Goal: Task Accomplishment & Management: Manage account settings

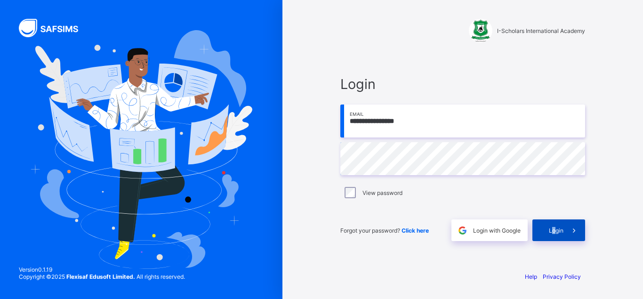
click at [554, 223] on div "Login" at bounding box center [558, 230] width 53 height 22
click at [379, 118] on input "email" at bounding box center [462, 120] width 245 height 33
type input "**********"
click at [544, 227] on div "Login" at bounding box center [558, 230] width 53 height 22
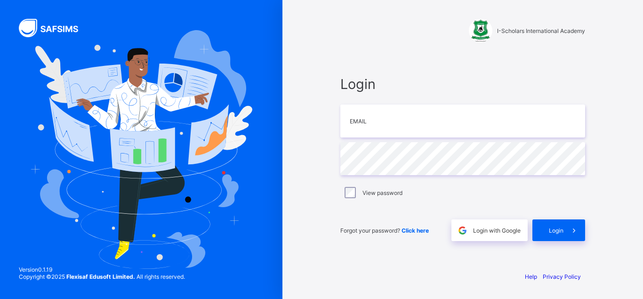
click at [413, 229] on span "Click here" at bounding box center [414, 230] width 27 height 7
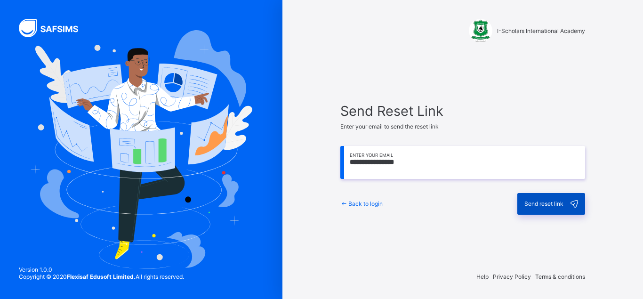
type input "**********"
click at [530, 201] on span "Send reset link" at bounding box center [543, 203] width 39 height 7
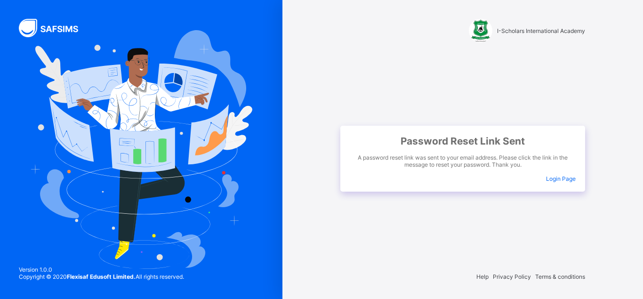
click at [551, 174] on div "Password Reset Link Sent A password reset link was sent to your email address. …" at bounding box center [462, 159] width 245 height 66
click at [547, 179] on span "Login Page" at bounding box center [561, 178] width 30 height 7
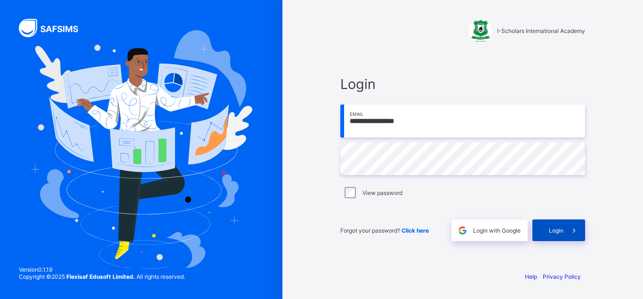
click at [547, 226] on div "Login" at bounding box center [558, 230] width 53 height 22
drag, startPoint x: 367, startPoint y: 115, endPoint x: 373, endPoint y: 111, distance: 7.1
click at [372, 111] on input "email" at bounding box center [462, 120] width 245 height 33
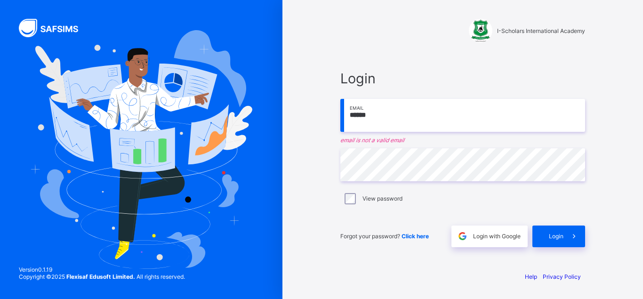
type input "******"
click at [554, 234] on span "Login" at bounding box center [555, 235] width 15 height 7
drag, startPoint x: 565, startPoint y: 235, endPoint x: 546, endPoint y: 238, distance: 20.0
click at [550, 244] on div "Login" at bounding box center [558, 236] width 53 height 22
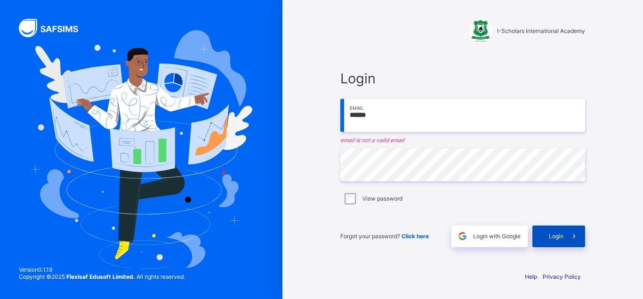
click at [546, 238] on div "Login" at bounding box center [558, 236] width 53 height 22
click at [574, 237] on icon at bounding box center [574, 235] width 10 height 9
drag, startPoint x: 565, startPoint y: 228, endPoint x: 406, endPoint y: 254, distance: 160.7
click at [532, 230] on div "Login" at bounding box center [558, 236] width 53 height 22
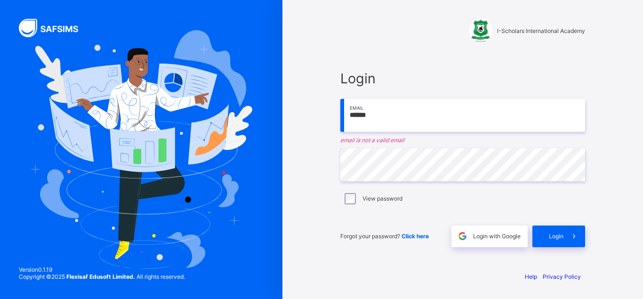
click at [641, 233] on div "I-Scholars International Academy Login ****** Email email is not a valid email …" at bounding box center [462, 149] width 360 height 299
click at [580, 237] on span at bounding box center [574, 236] width 22 height 22
click at [581, 237] on span at bounding box center [574, 236] width 22 height 22
click at [577, 234] on icon at bounding box center [574, 235] width 10 height 9
